Goal: Contribute content: Add original content to the website for others to see

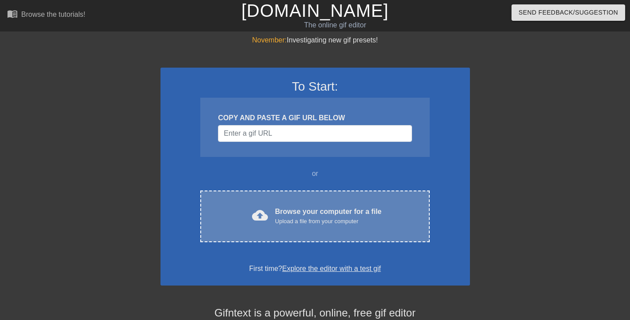
click at [293, 220] on div "Upload a file from your computer" at bounding box center [328, 221] width 106 height 9
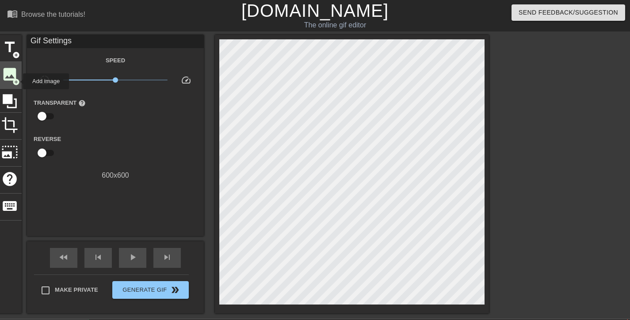
click at [17, 81] on span "add_circle" at bounding box center [16, 82] width 8 height 8
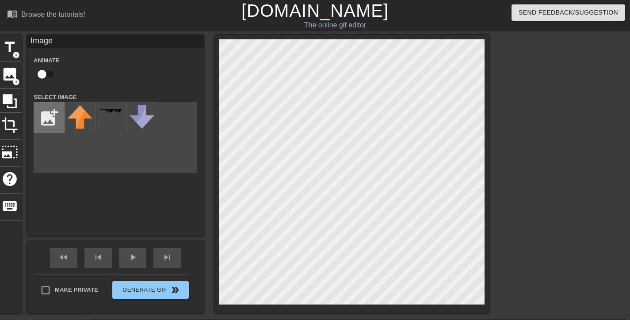
click at [55, 118] on input "file" at bounding box center [49, 117] width 30 height 30
type input "C:\fakepath\5-minute-countdown.gif.5fb205511655d05e73dc710ada03af05.gif"
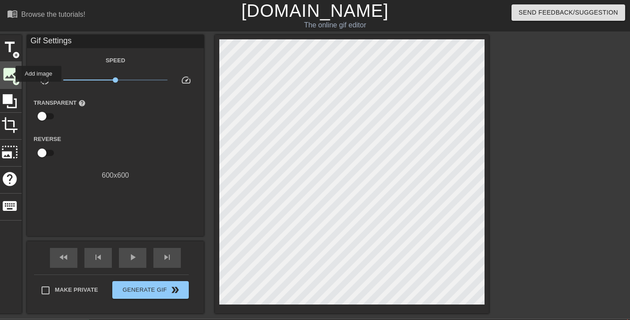
click at [10, 74] on span "image" at bounding box center [9, 74] width 17 height 17
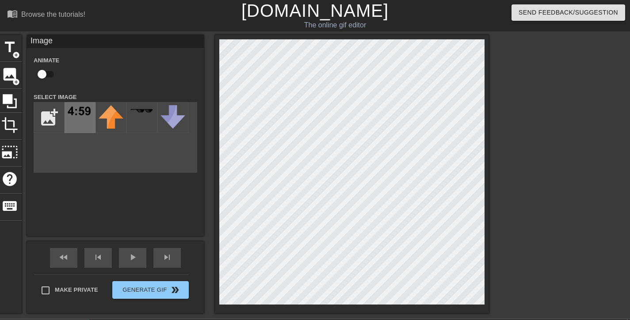
click at [76, 117] on img at bounding box center [80, 111] width 25 height 12
click at [7, 98] on icon at bounding box center [10, 101] width 14 height 14
